Goal: Find specific page/section: Find specific page/section

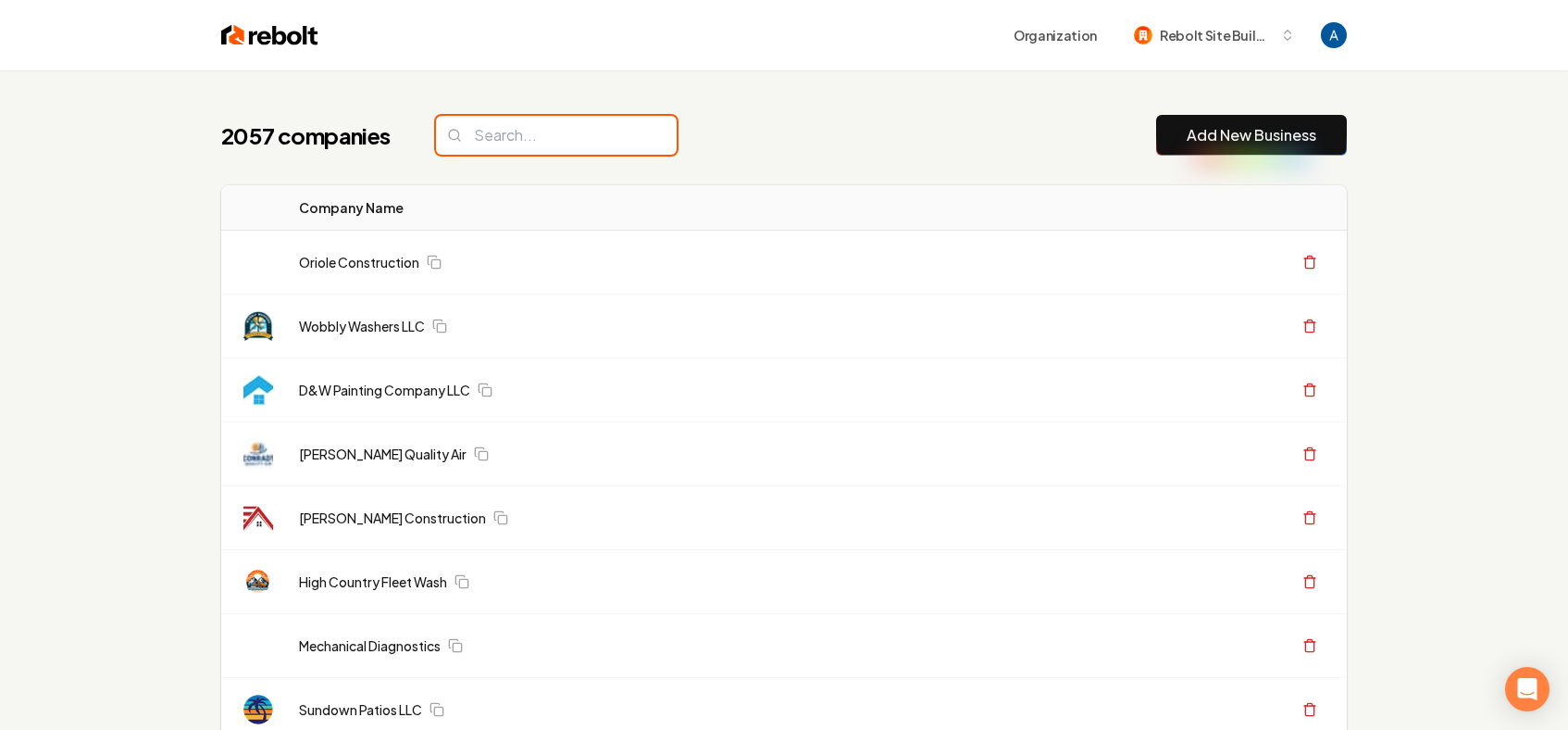
click at [589, 116] on input "search" at bounding box center [556, 136] width 241 height 39
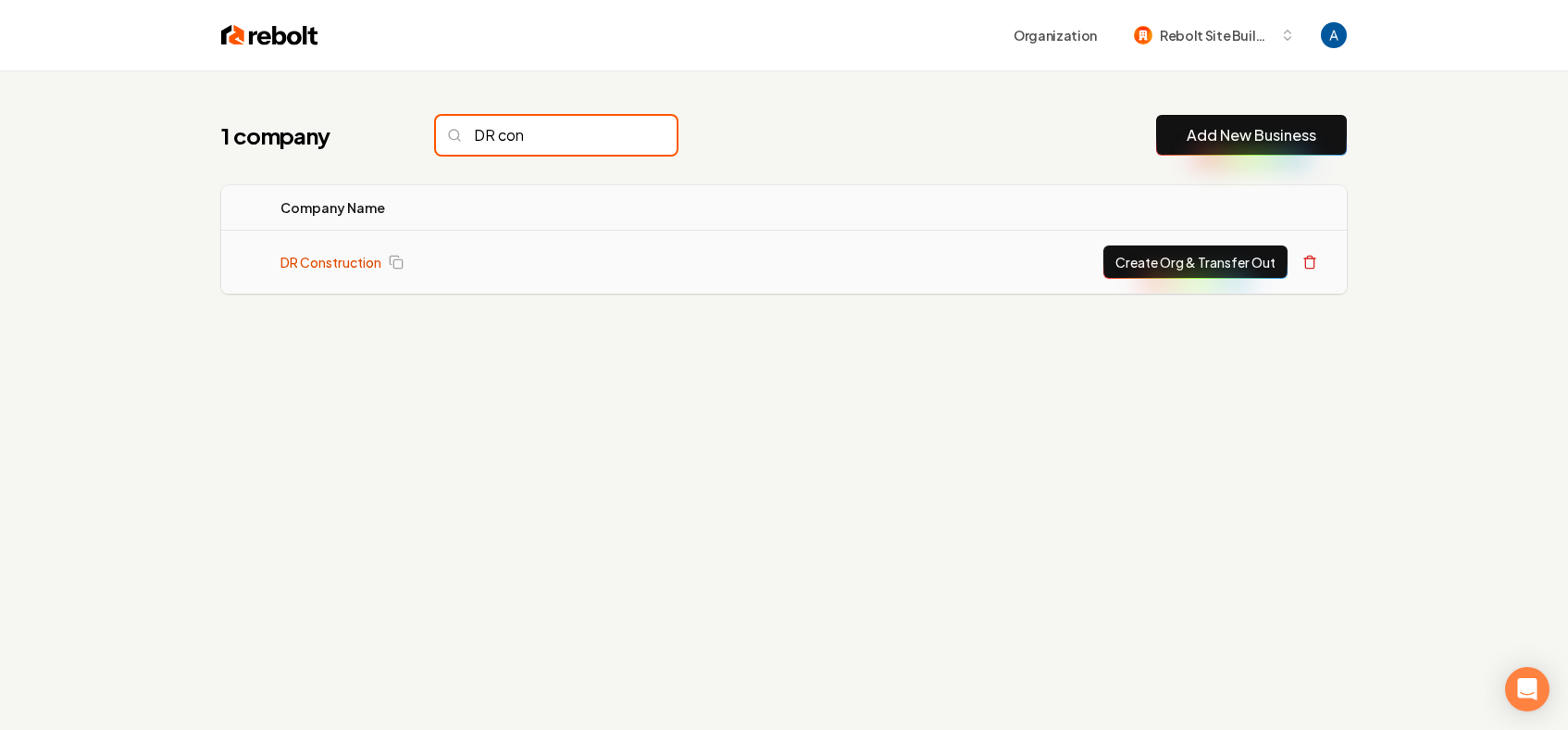
type input "DR con"
click at [325, 259] on link "DR Construction" at bounding box center [331, 262] width 101 height 19
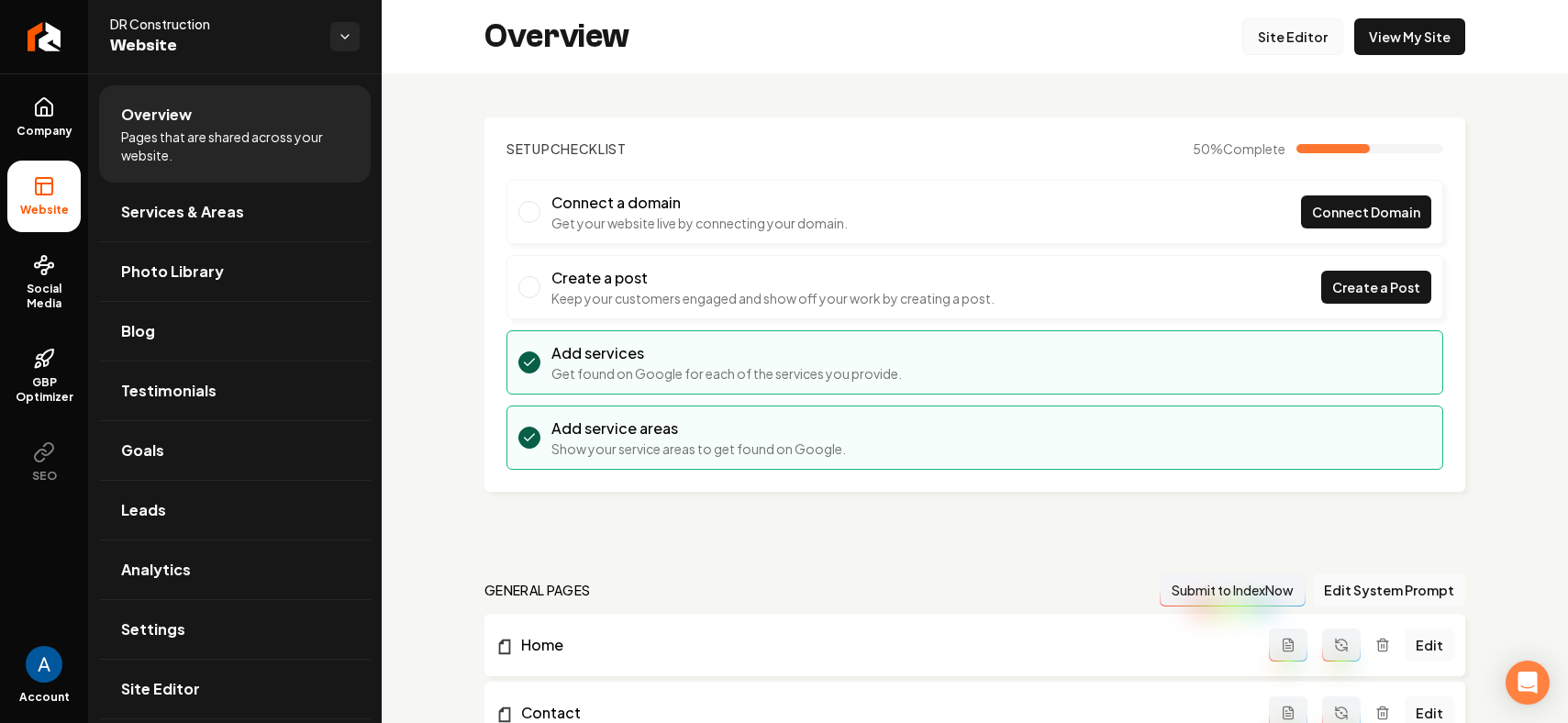
click at [1270, 46] on link "Site Editor" at bounding box center [1293, 37] width 101 height 37
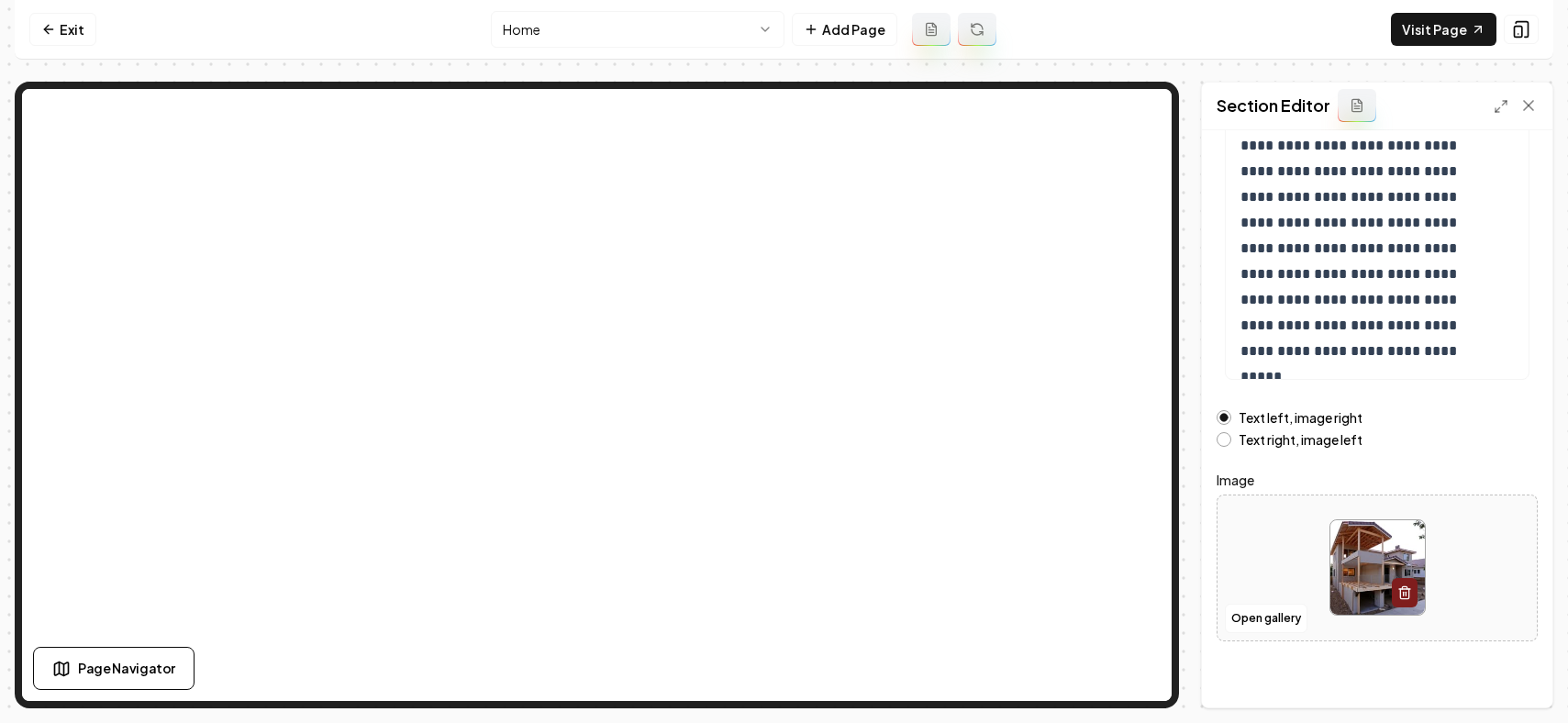
scroll to position [268, 0]
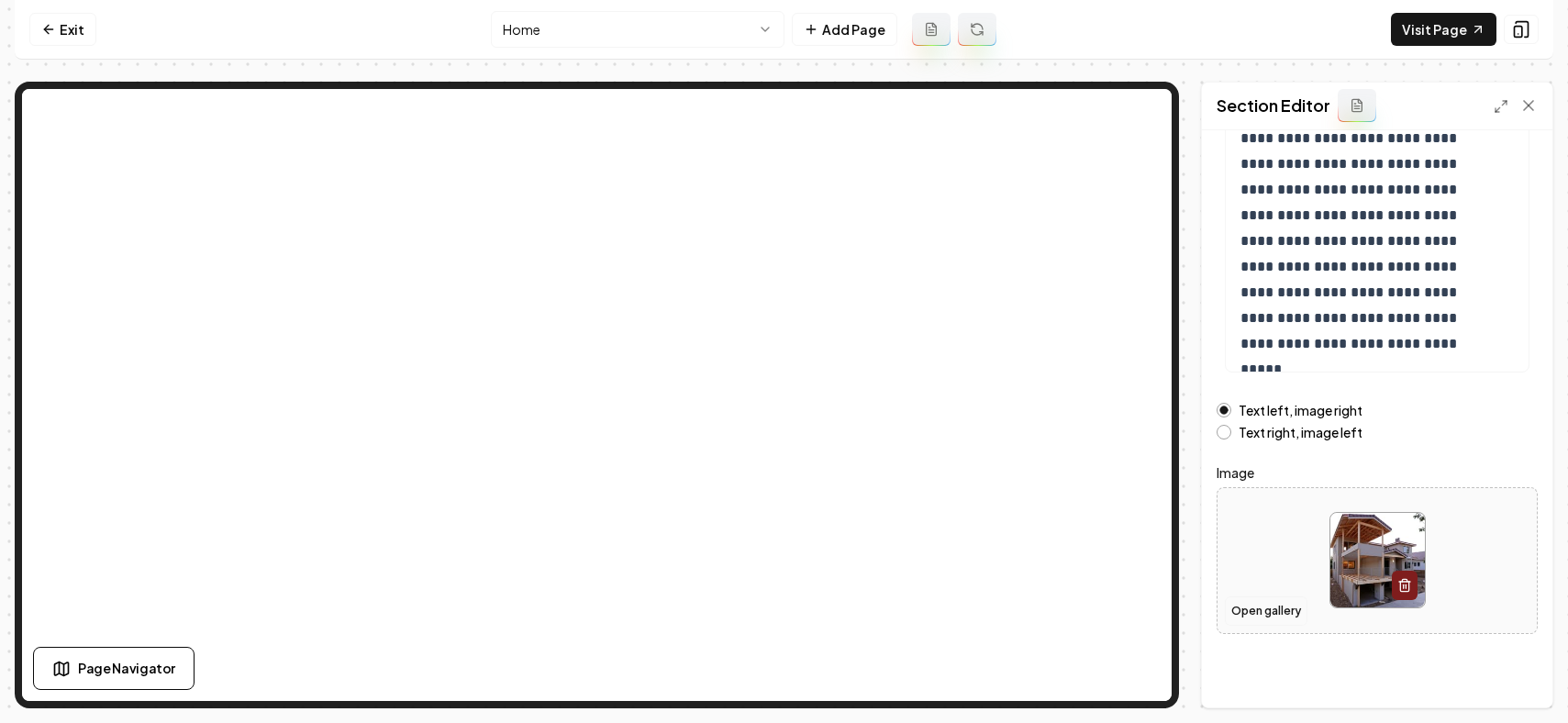
click at [1271, 602] on button "Open gallery" at bounding box center [1267, 611] width 83 height 29
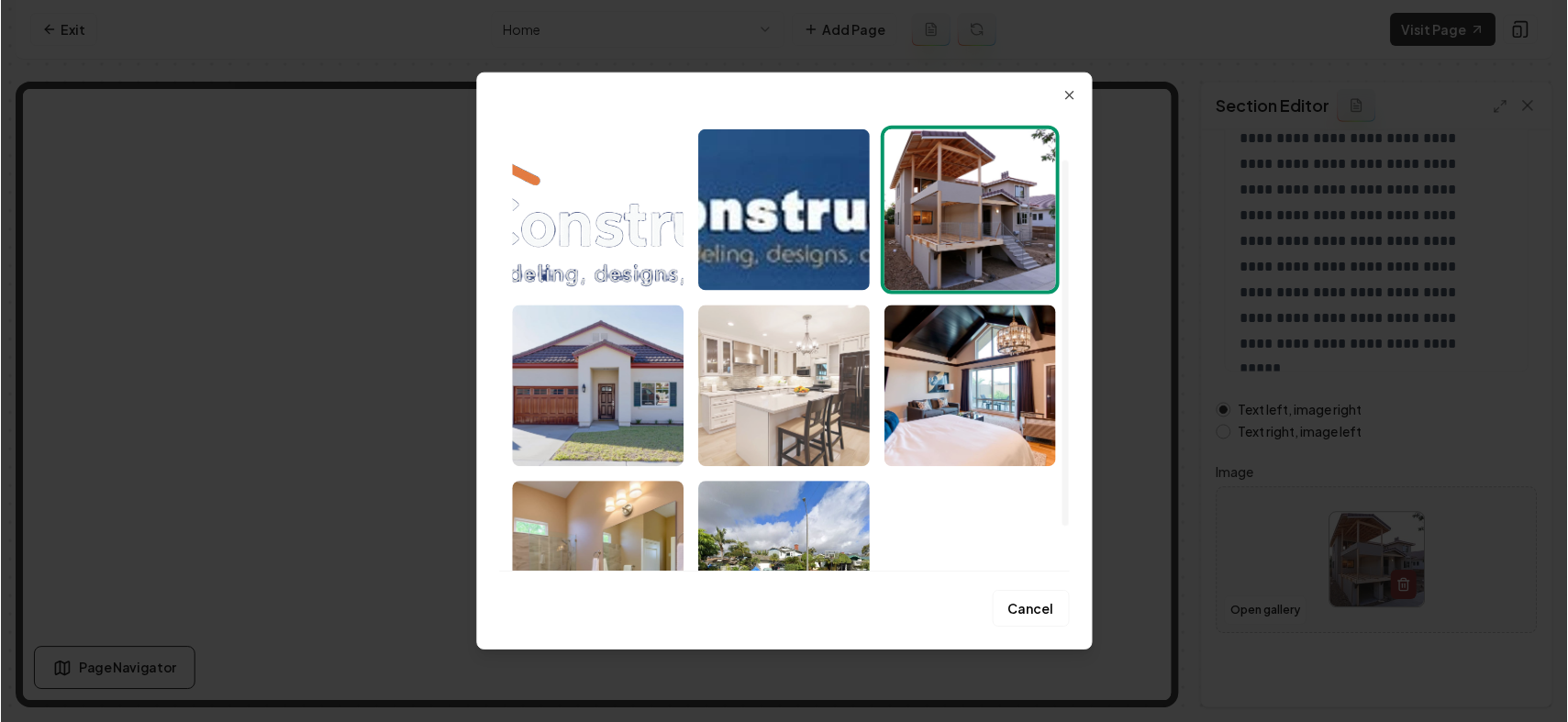
scroll to position [0, 0]
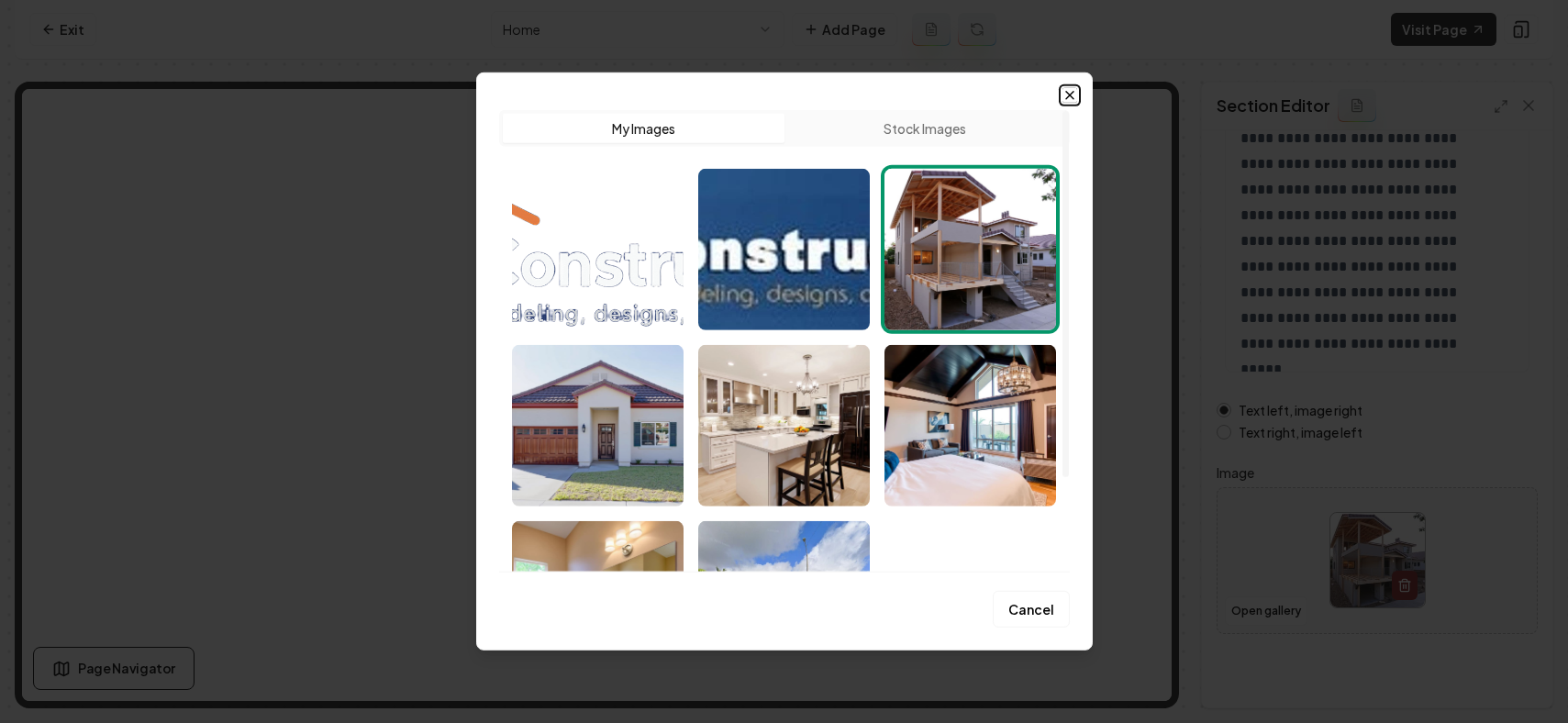
click at [1065, 94] on icon "button" at bounding box center [1070, 96] width 15 height 15
